Goal: Transaction & Acquisition: Purchase product/service

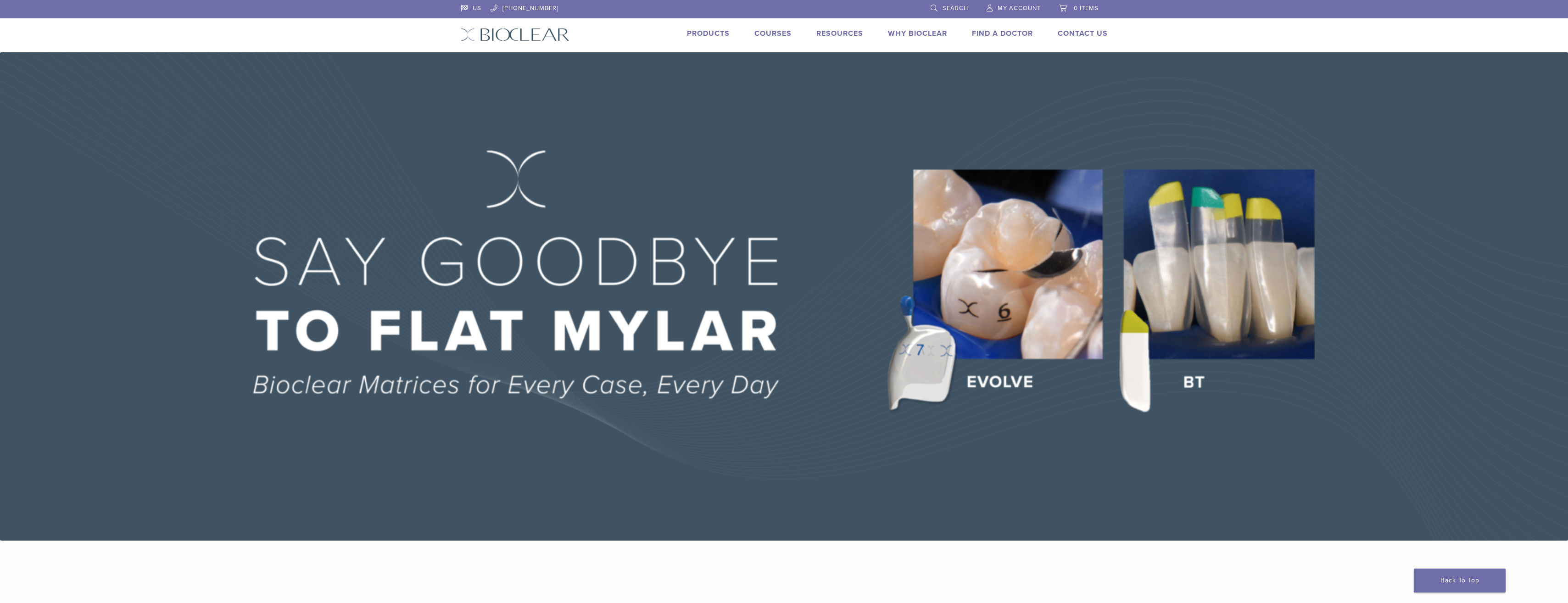
click at [706, 35] on link "Products" at bounding box center [709, 33] width 43 height 9
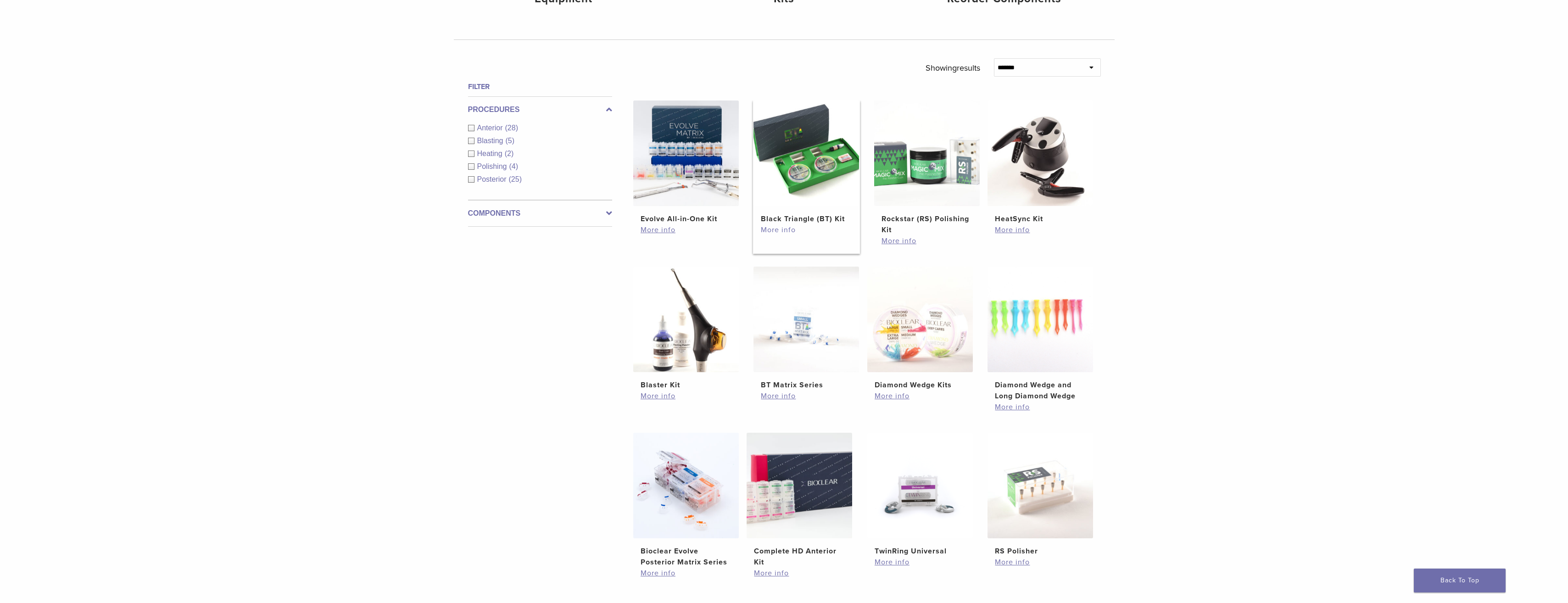
scroll to position [584, 0]
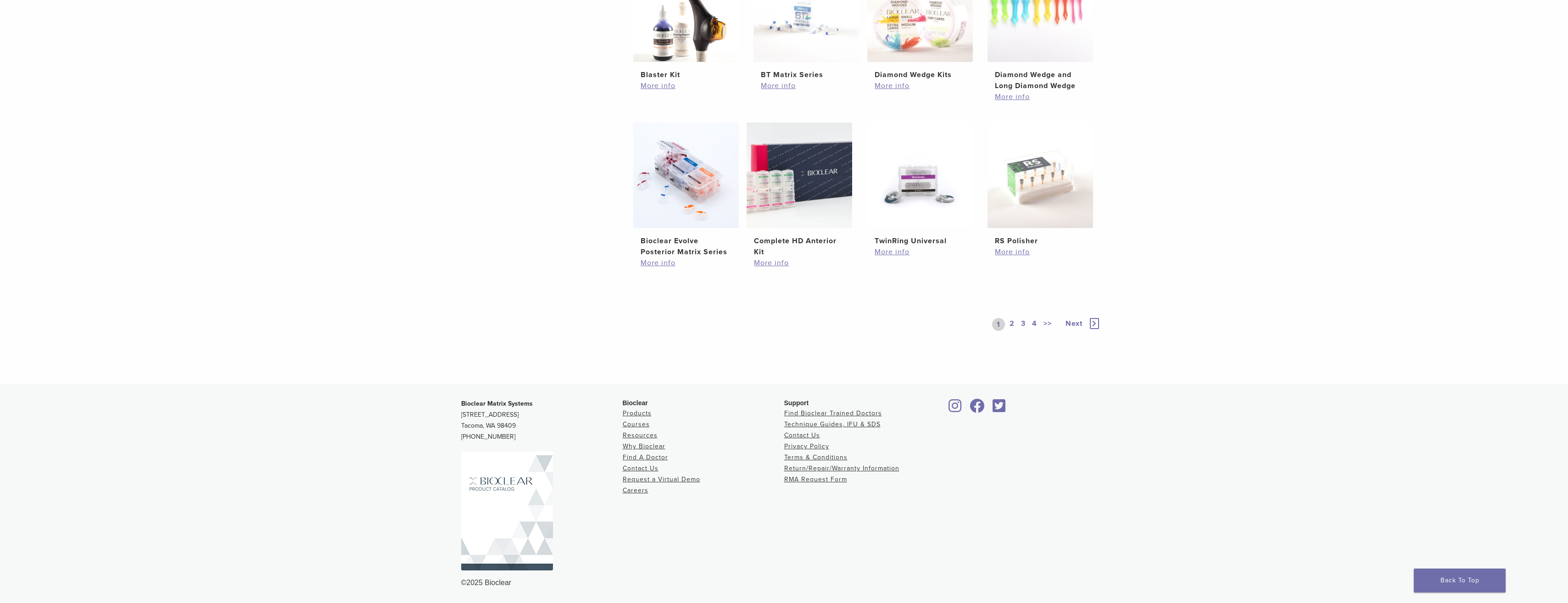
click at [1091, 321] on icon at bounding box center [1094, 323] width 9 height 11
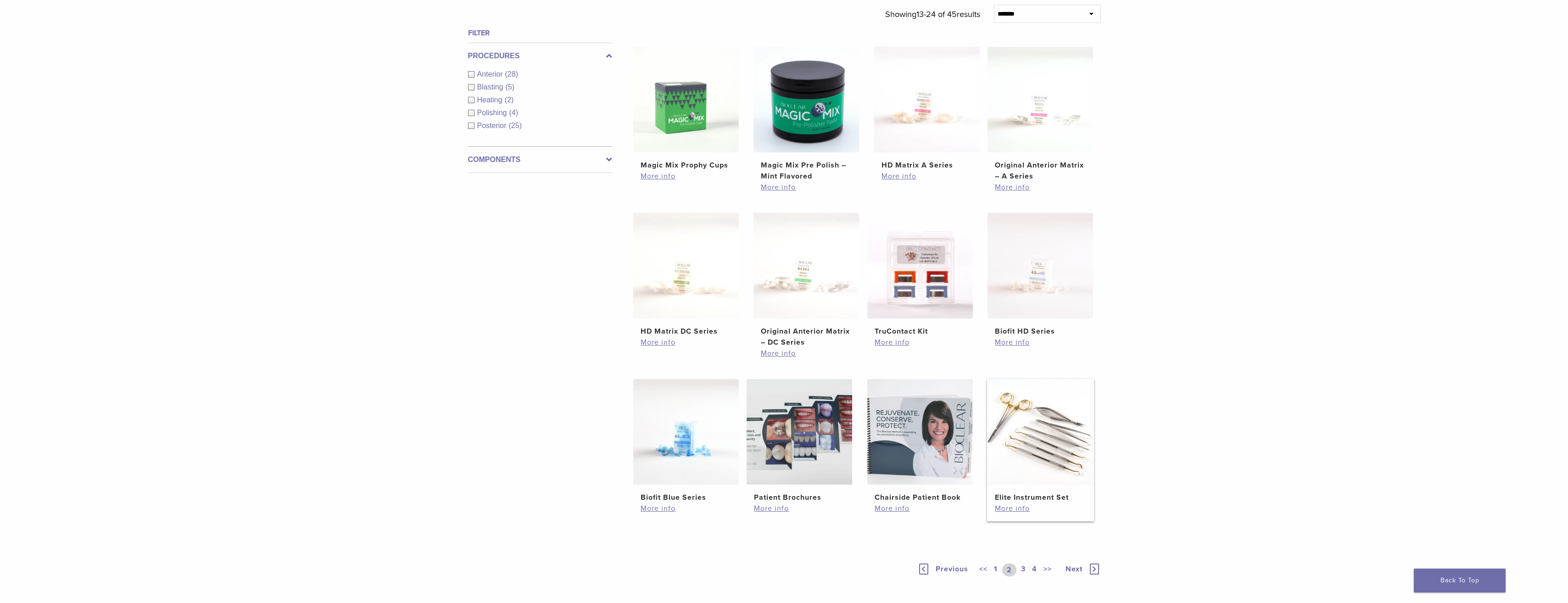
scroll to position [344, 0]
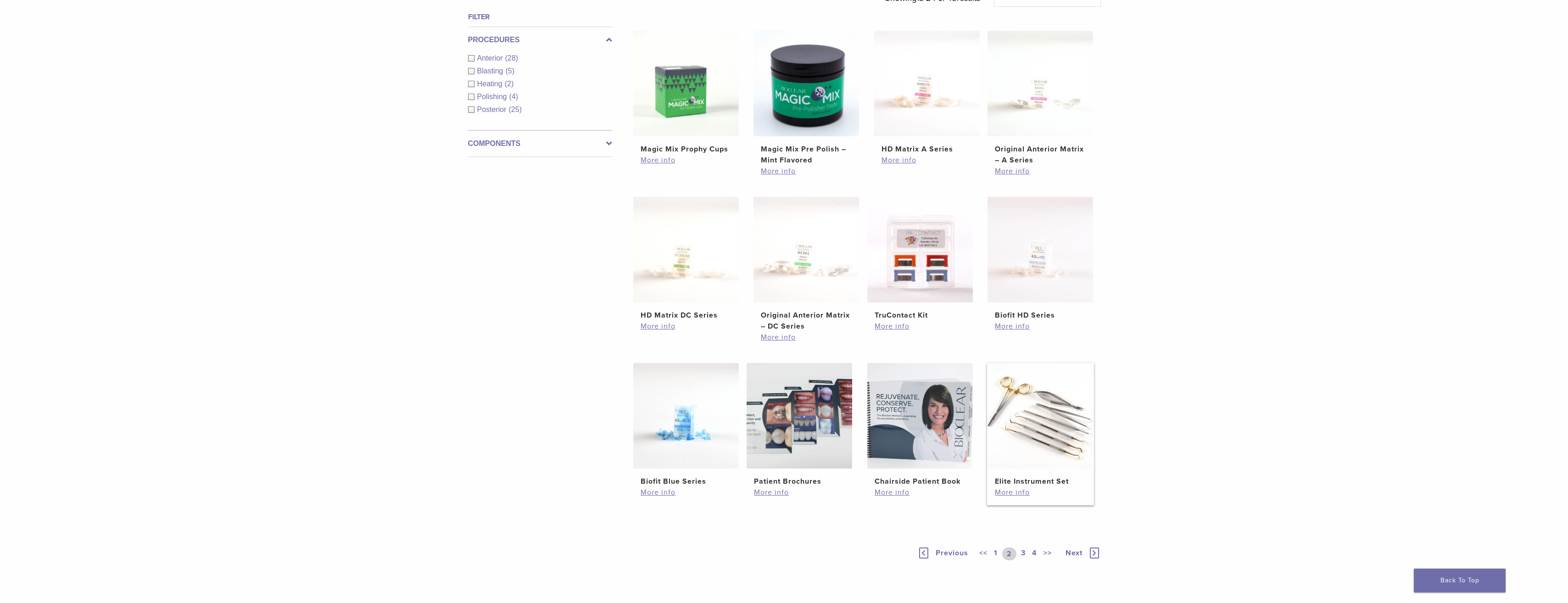
click at [1028, 483] on h2 "Elite Instrument Set" at bounding box center [1040, 481] width 91 height 11
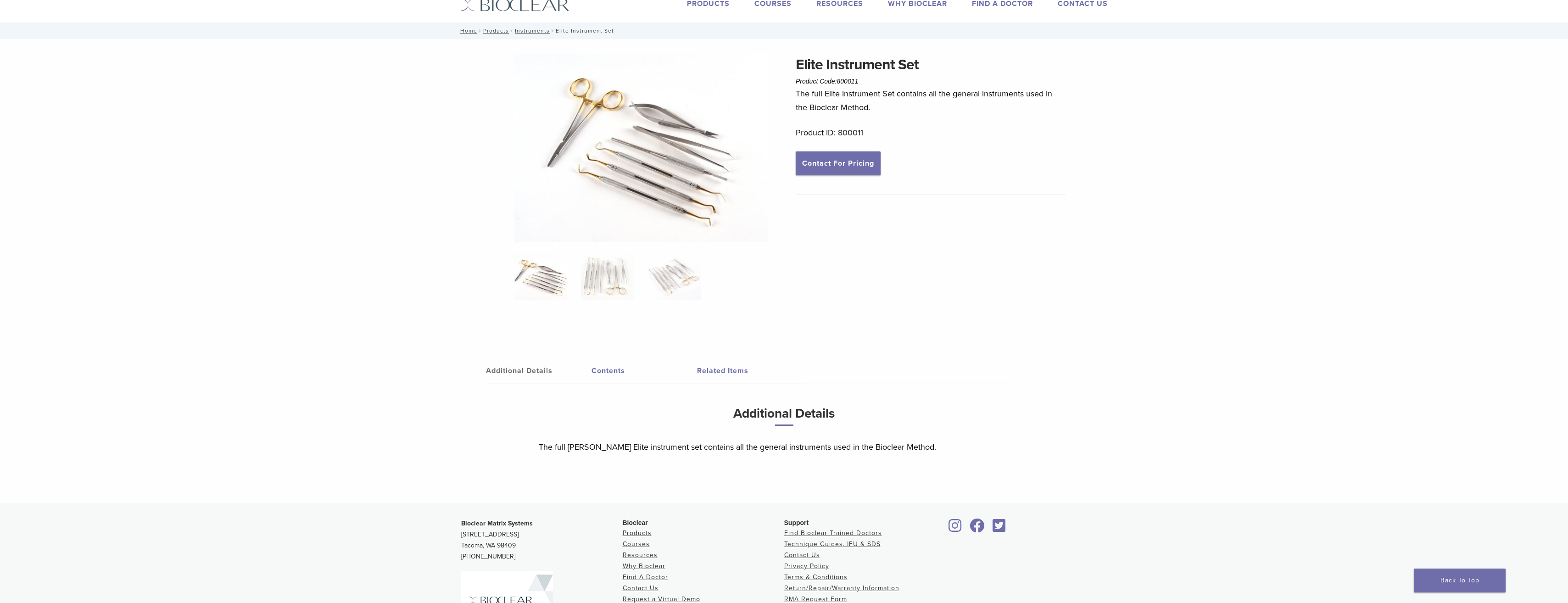
scroll to position [46, 0]
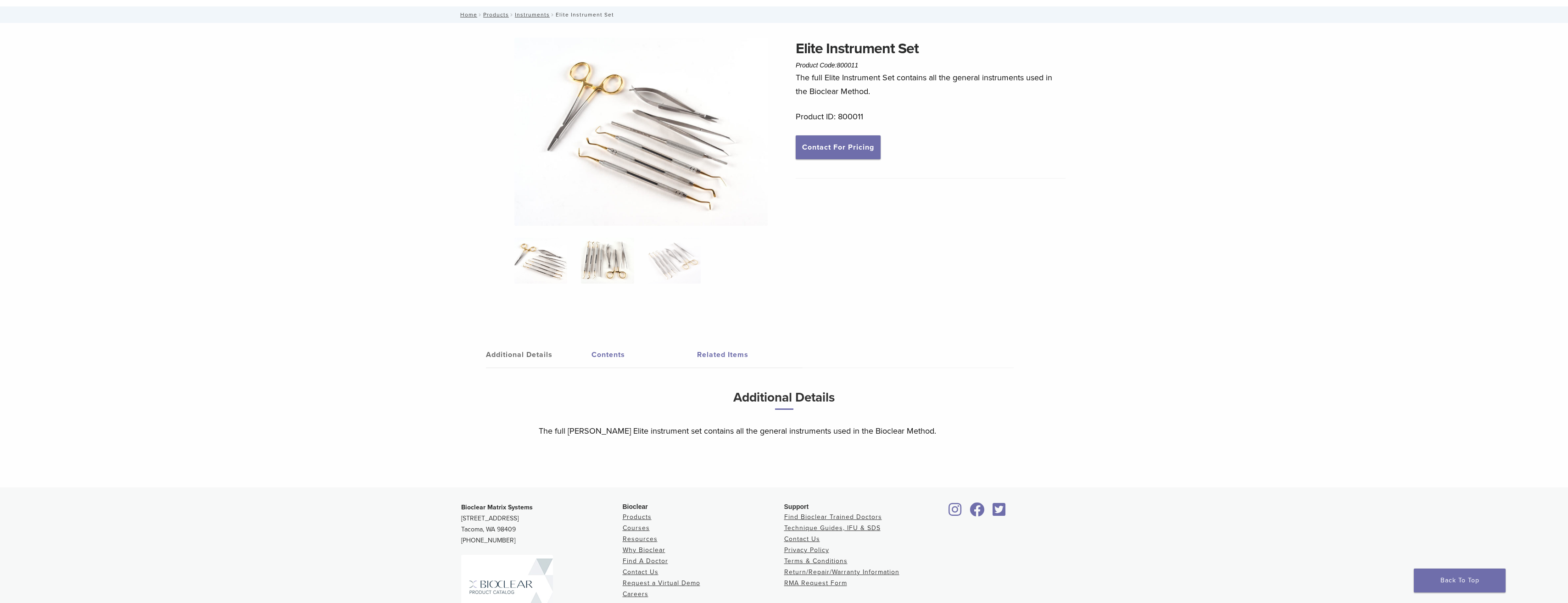
click at [601, 268] on img at bounding box center [607, 260] width 53 height 46
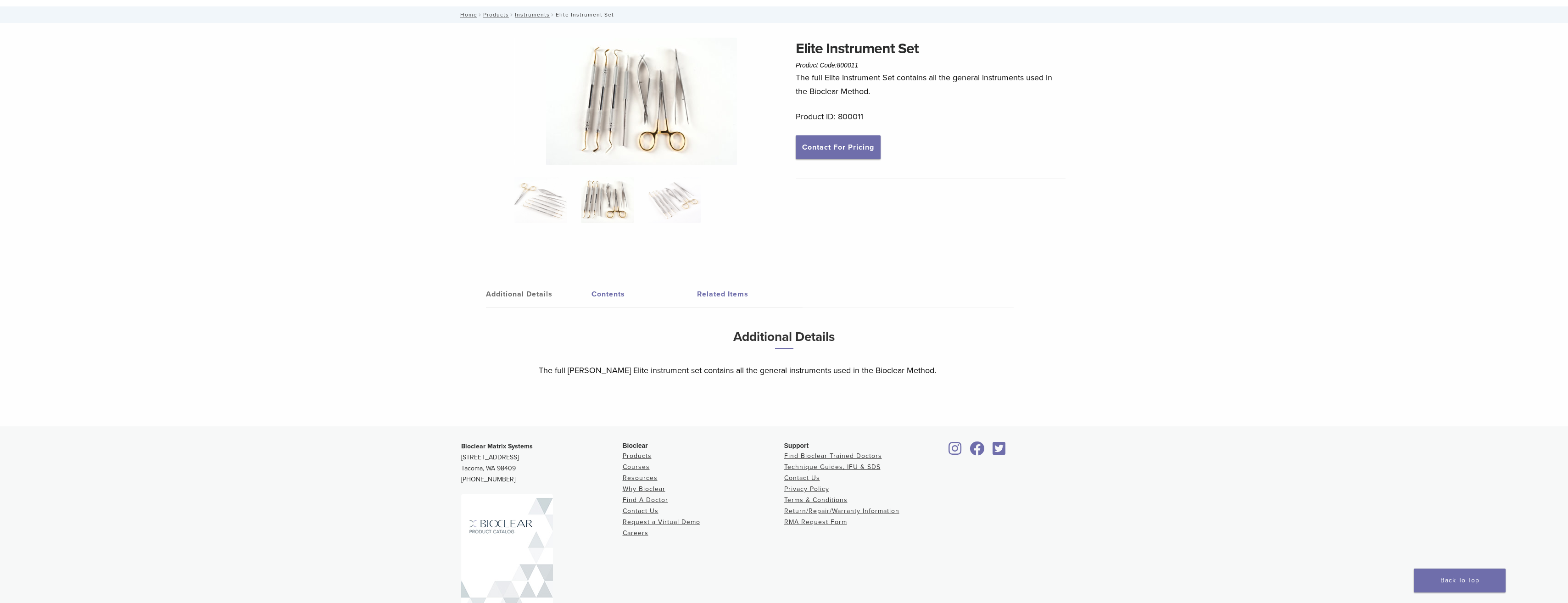
click at [632, 78] on img at bounding box center [642, 102] width 191 height 128
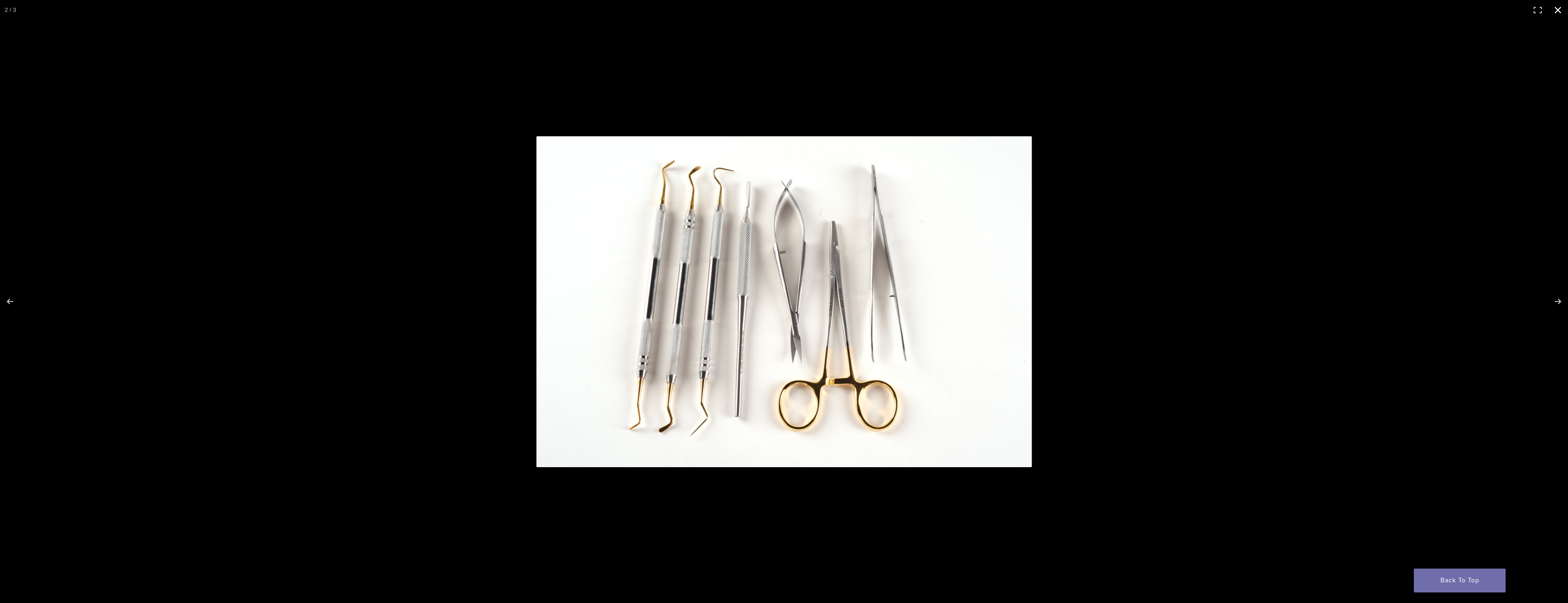
click at [1344, 265] on div at bounding box center [997, 313] width 922 height 355
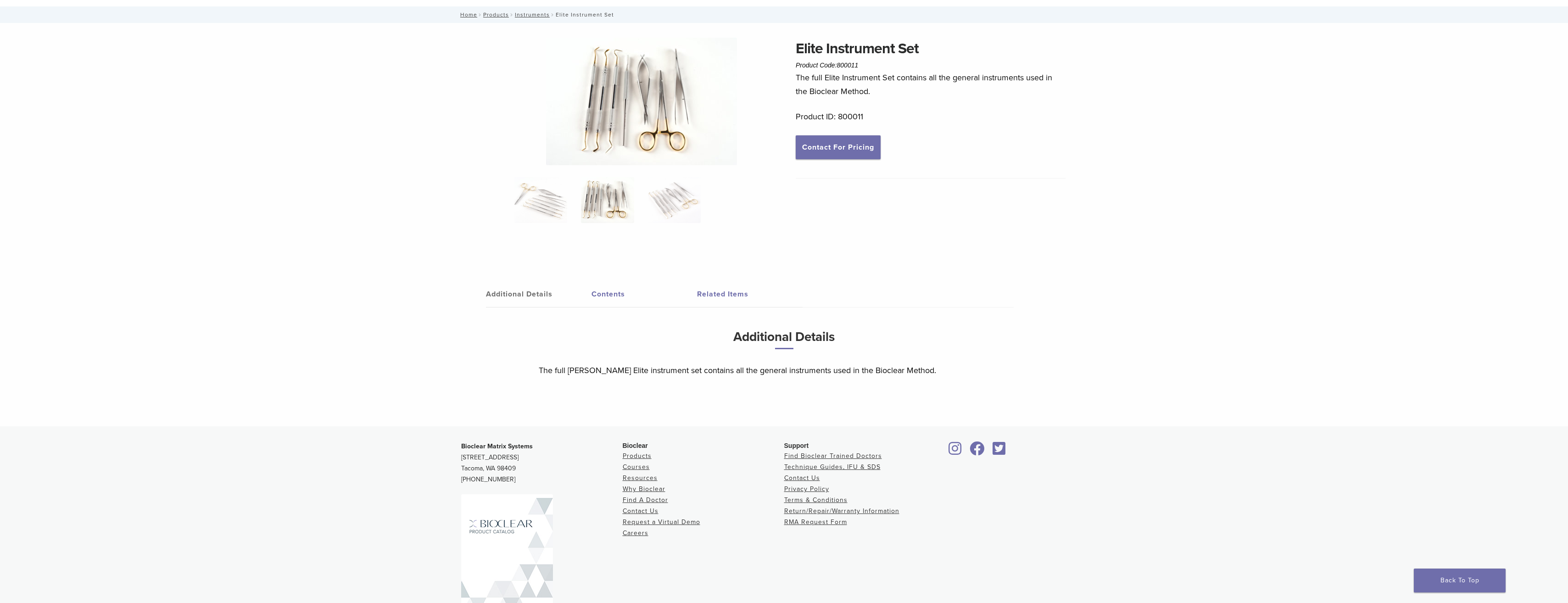
click at [619, 296] on link "Contents" at bounding box center [644, 294] width 105 height 26
